Goal: Find specific page/section: Find specific page/section

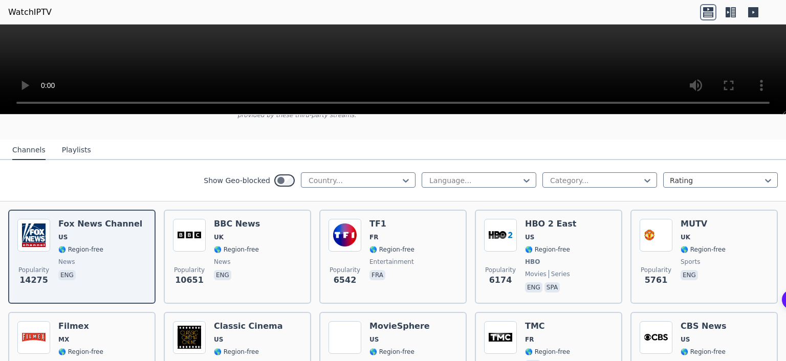
scroll to position [102, 0]
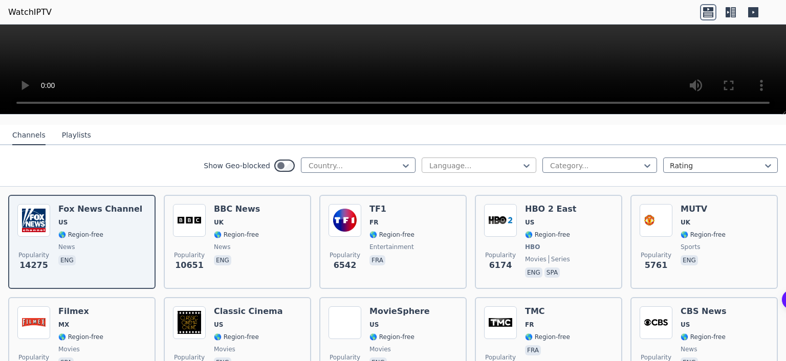
click at [473, 161] on div at bounding box center [474, 166] width 93 height 10
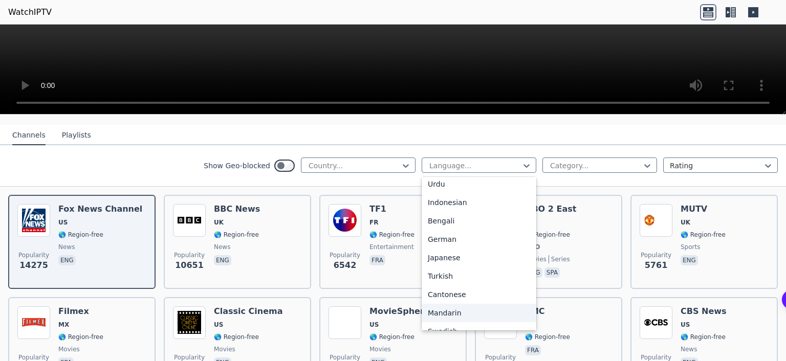
scroll to position [153, 0]
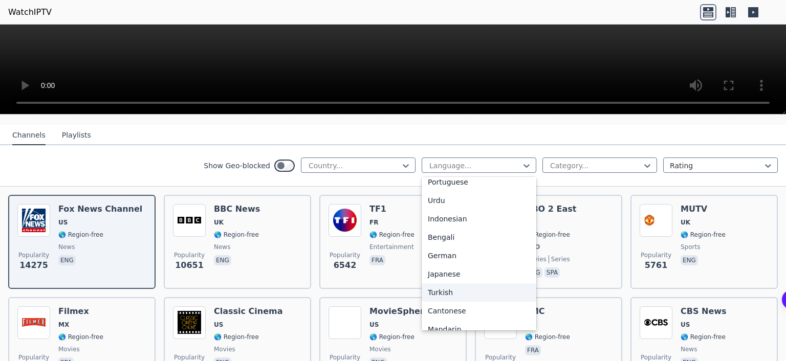
click at [442, 284] on div "Turkish" at bounding box center [479, 292] width 115 height 18
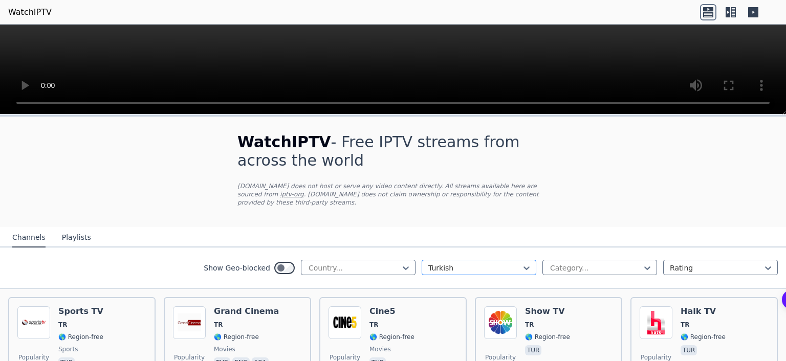
click at [455, 263] on div at bounding box center [474, 268] width 93 height 10
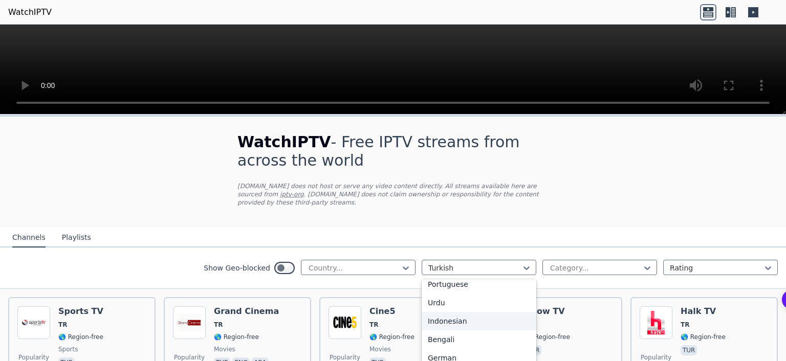
scroll to position [205, 0]
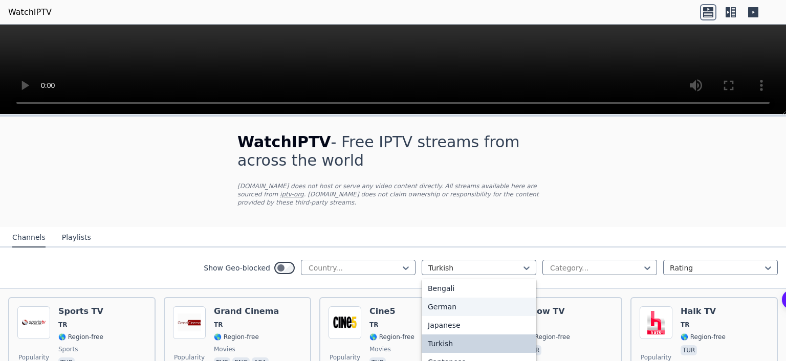
click at [447, 298] on div "German" at bounding box center [479, 307] width 115 height 18
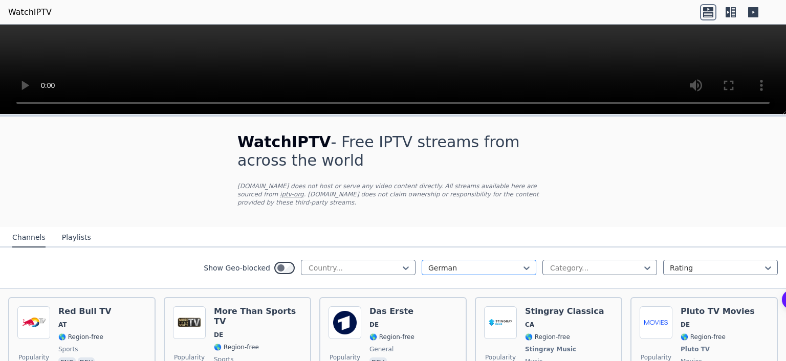
click at [438, 263] on div at bounding box center [474, 268] width 93 height 10
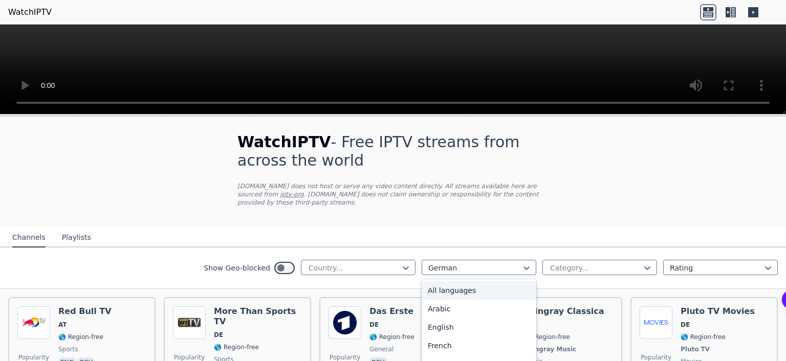
click at [462, 283] on div "All languages" at bounding box center [479, 290] width 115 height 18
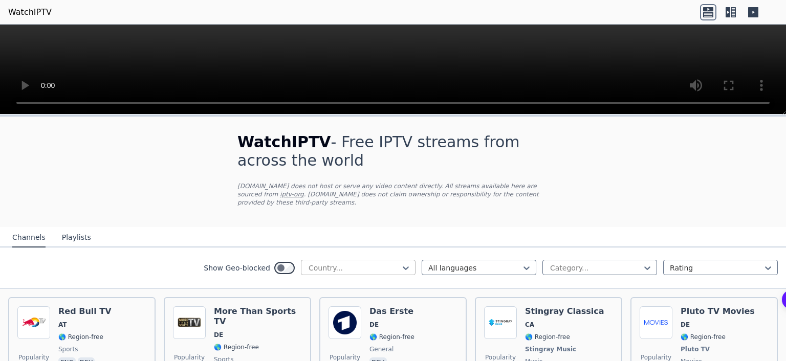
click at [374, 263] on div at bounding box center [353, 268] width 93 height 10
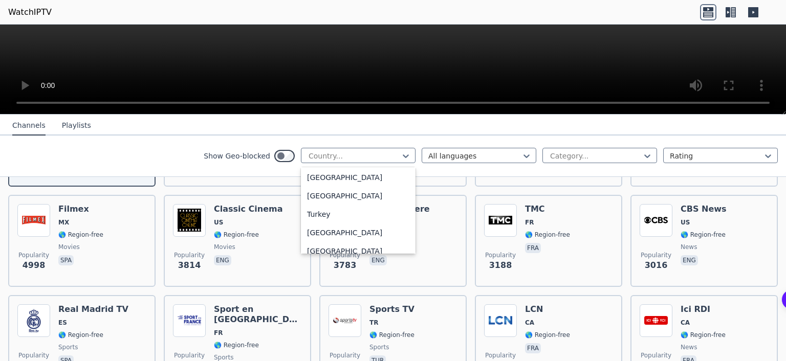
scroll to position [3479, 0]
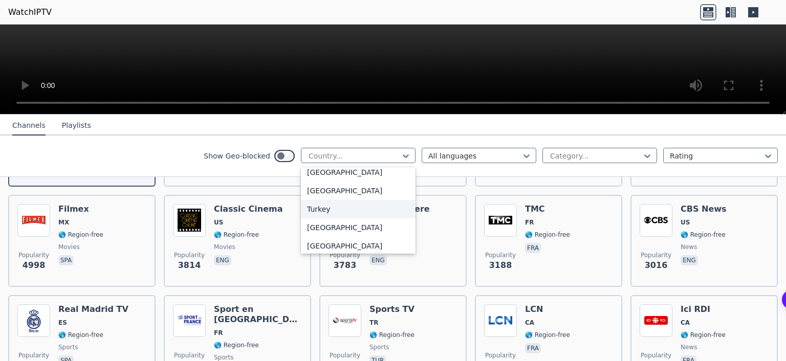
click at [305, 205] on div "Turkey" at bounding box center [358, 209] width 115 height 18
